Goal: Transaction & Acquisition: Purchase product/service

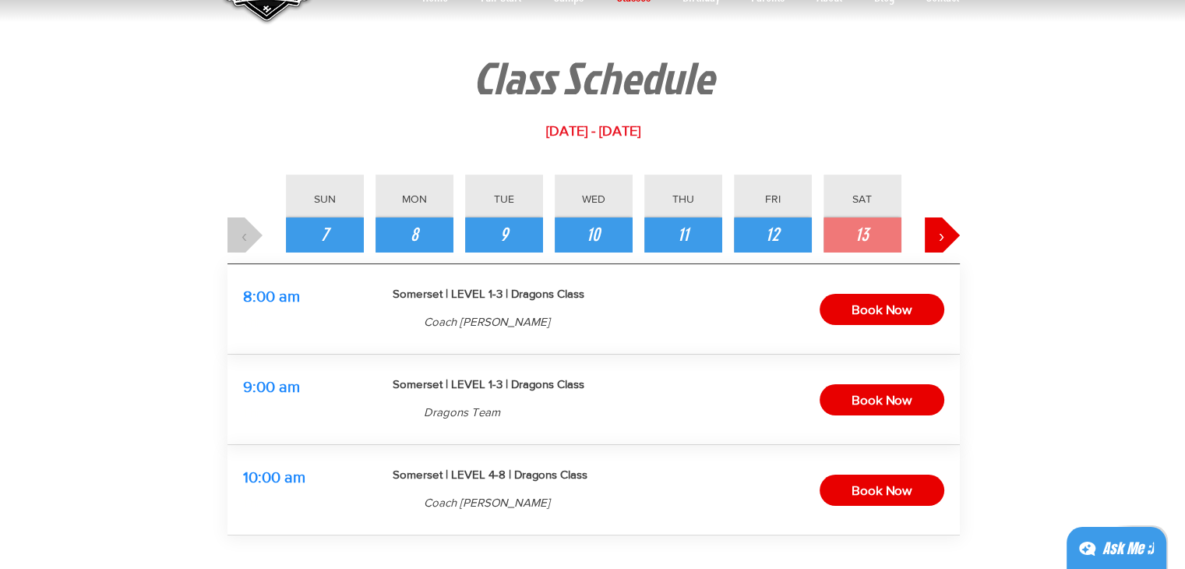
scroll to position [93, 0]
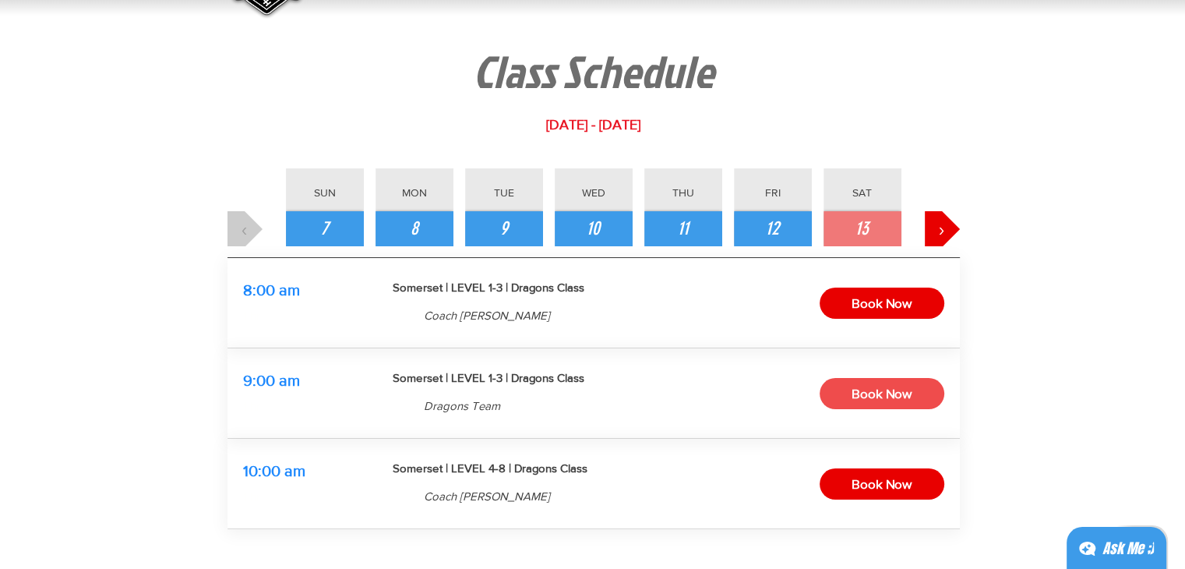
click at [865, 393] on span "Book Now" at bounding box center [881, 394] width 60 height 24
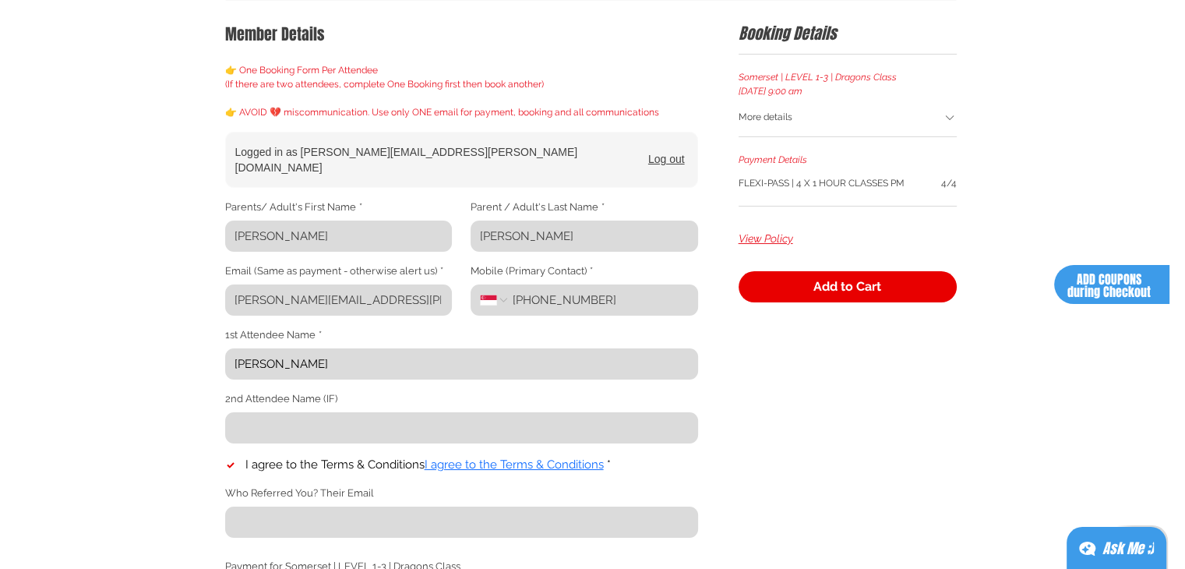
scroll to position [279, 0]
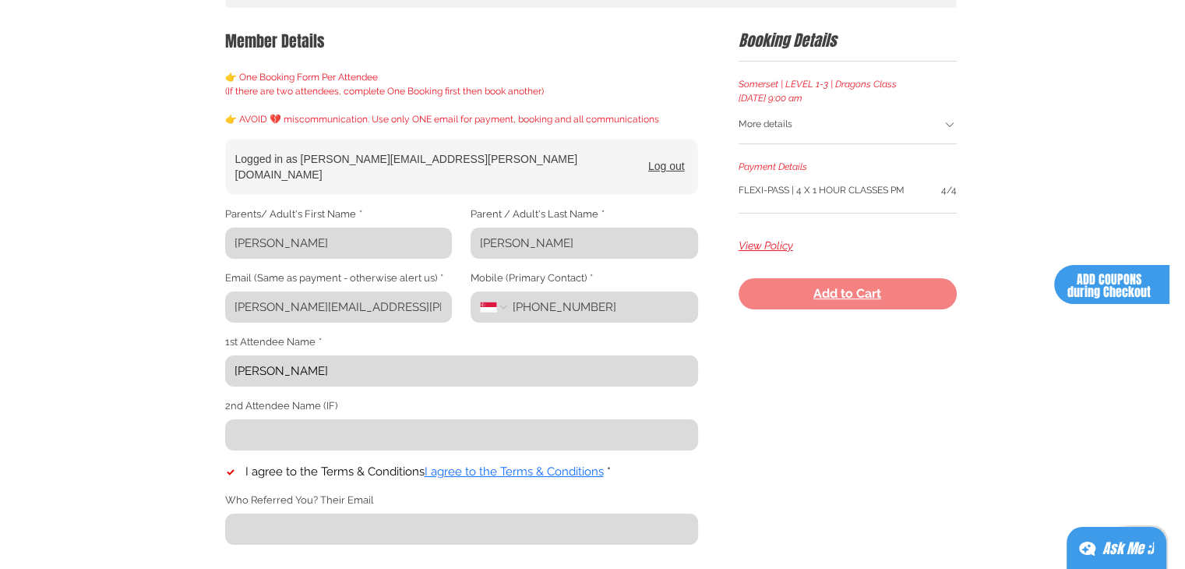
click at [819, 292] on span "Add to Cart" at bounding box center [847, 293] width 68 height 12
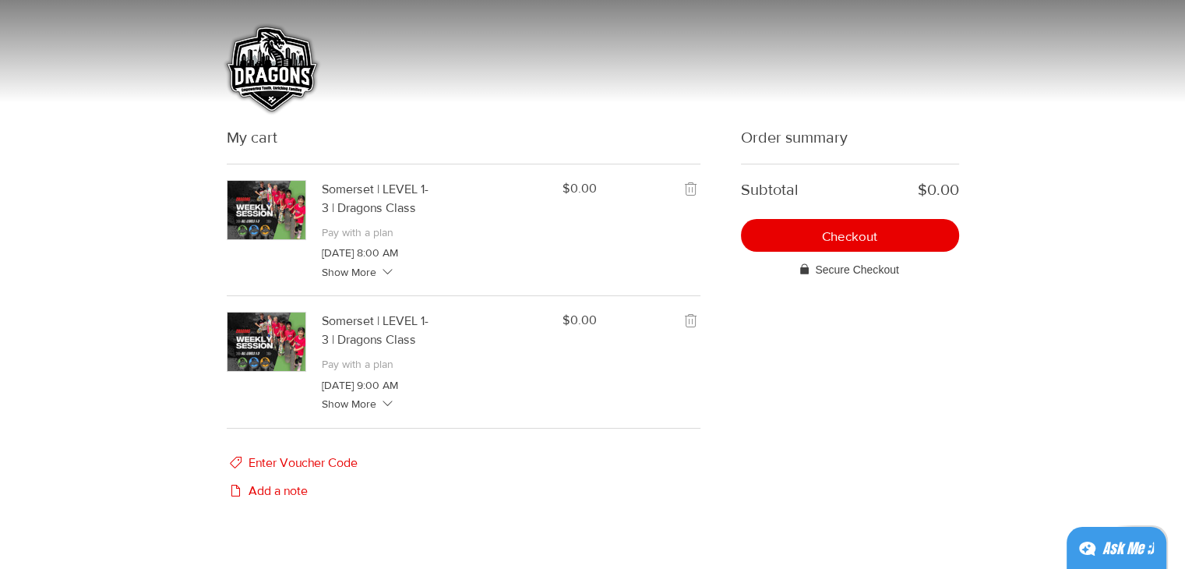
click at [695, 190] on icon "remove Somerset | LEVEL 1-3 | Dragons Class from the cart" at bounding box center [691, 189] width 19 height 19
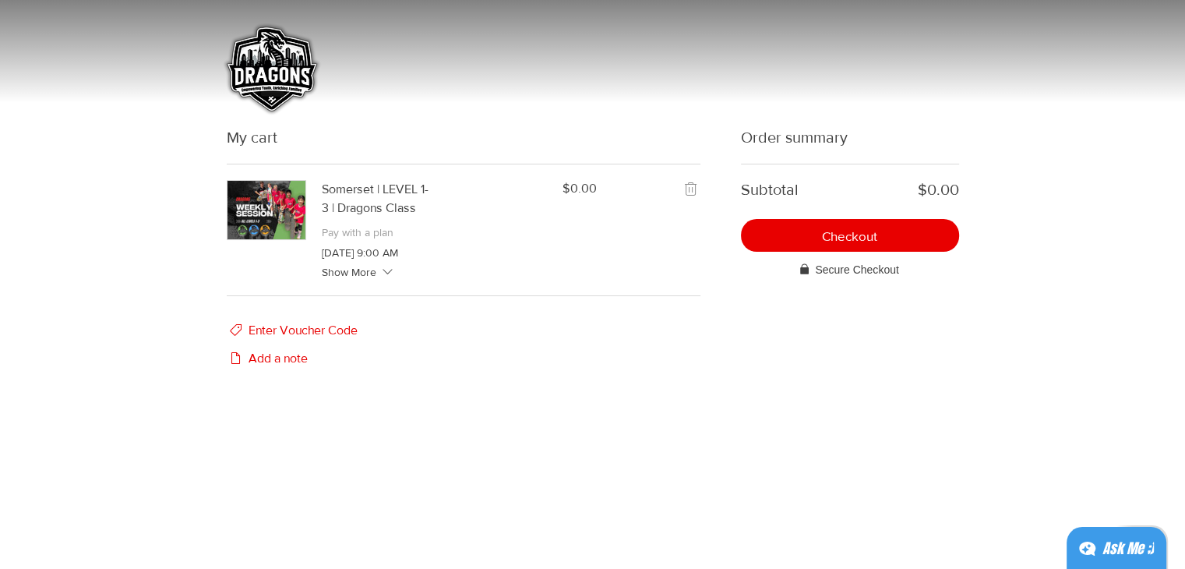
click at [837, 210] on div "Subtotal $0.00 Checkout Secure Checkout" at bounding box center [850, 221] width 218 height 114
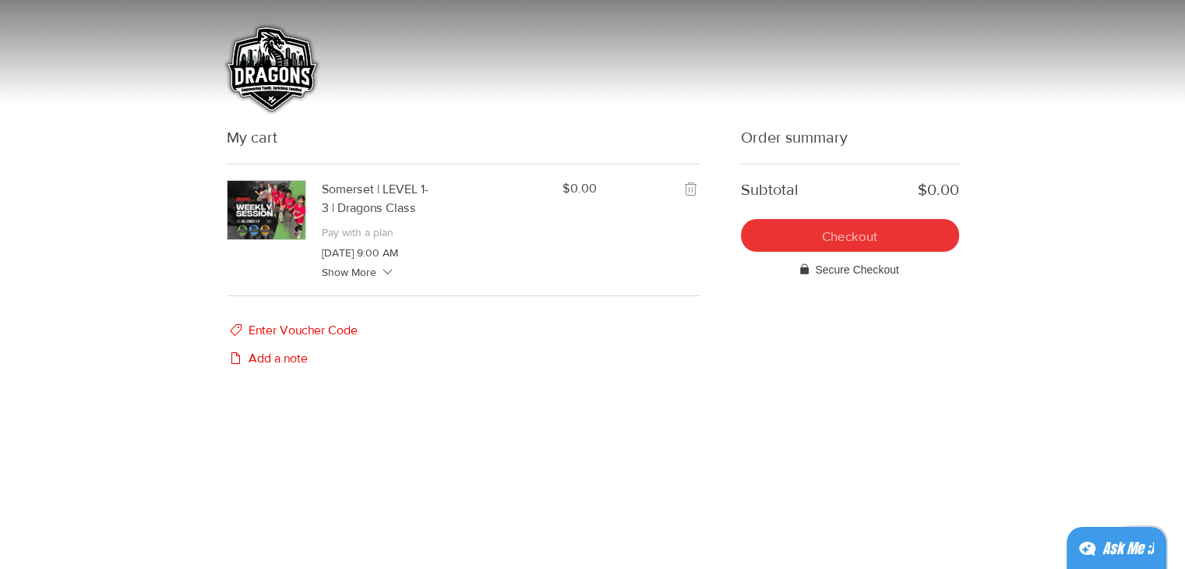
click at [823, 239] on span "Checkout" at bounding box center [849, 235] width 55 height 13
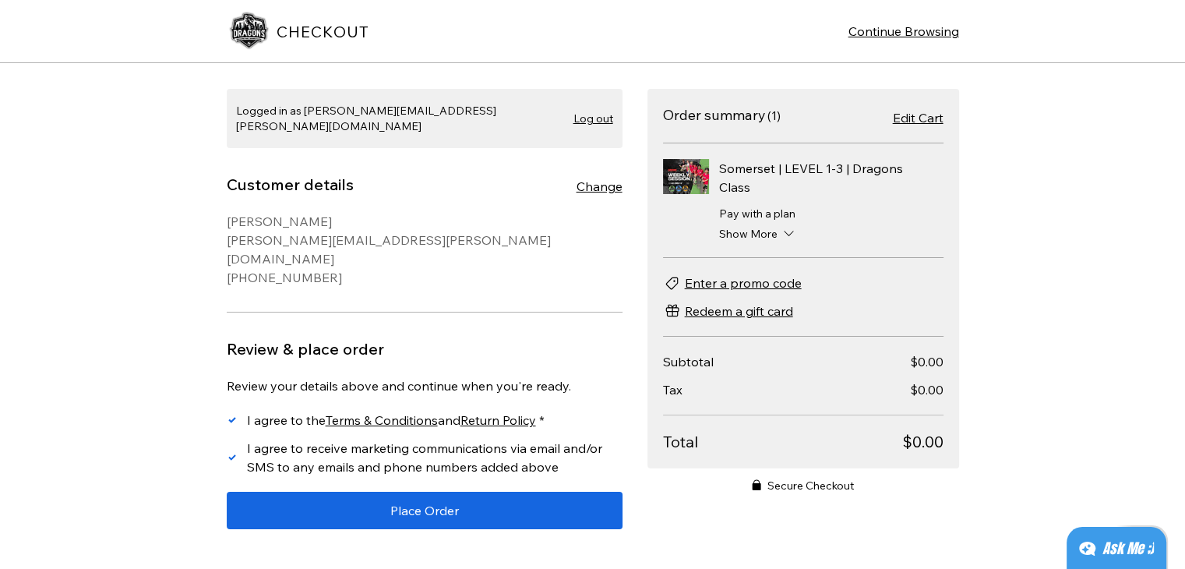
click at [234, 439] on label "I agree to receive marketing communications via email and/or SMS to any emails …" at bounding box center [425, 457] width 396 height 37
click at [227, 457] on input "I agree to receive marketing communications via email and/or SMS to any emails …" at bounding box center [226, 457] width 1 height 1
checkbox input "false"
drag, startPoint x: 412, startPoint y: 470, endPoint x: 459, endPoint y: 359, distance: 120.1
click at [459, 376] on div "Review your details above and continue when you're ready. I agree to the Terms …" at bounding box center [425, 452] width 396 height 153
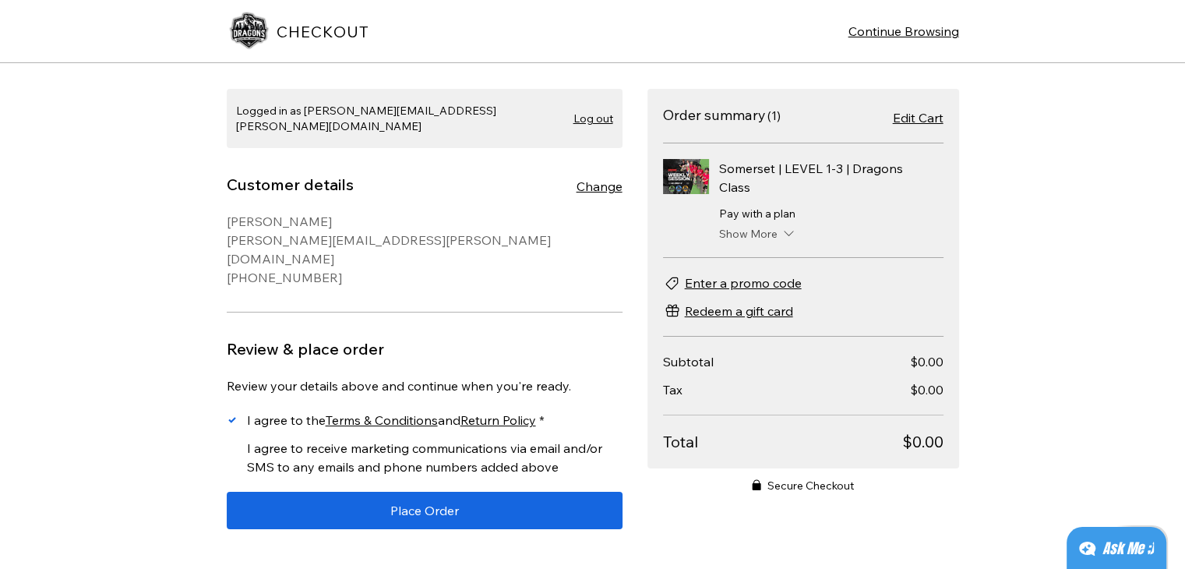
click at [754, 234] on span "Show More" at bounding box center [748, 234] width 58 height 16
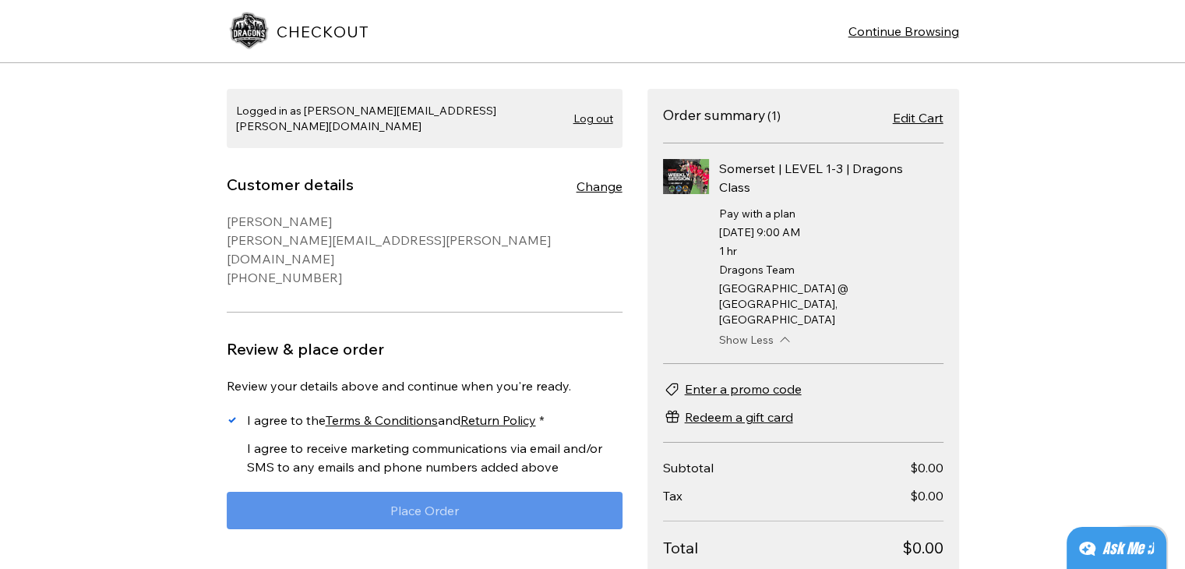
click at [446, 504] on span "Place Order" at bounding box center [424, 510] width 69 height 12
